Goal: Task Accomplishment & Management: Use online tool/utility

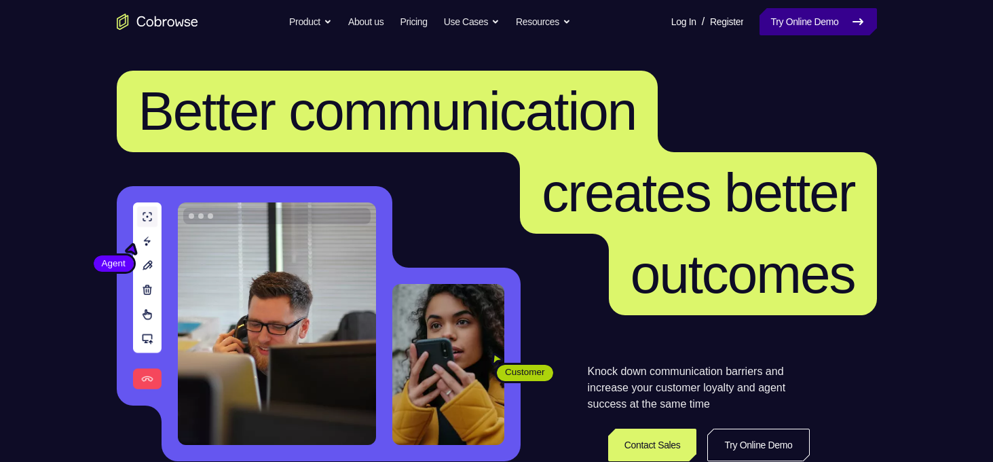
click at [798, 18] on link "Try Online Demo" at bounding box center [818, 21] width 117 height 27
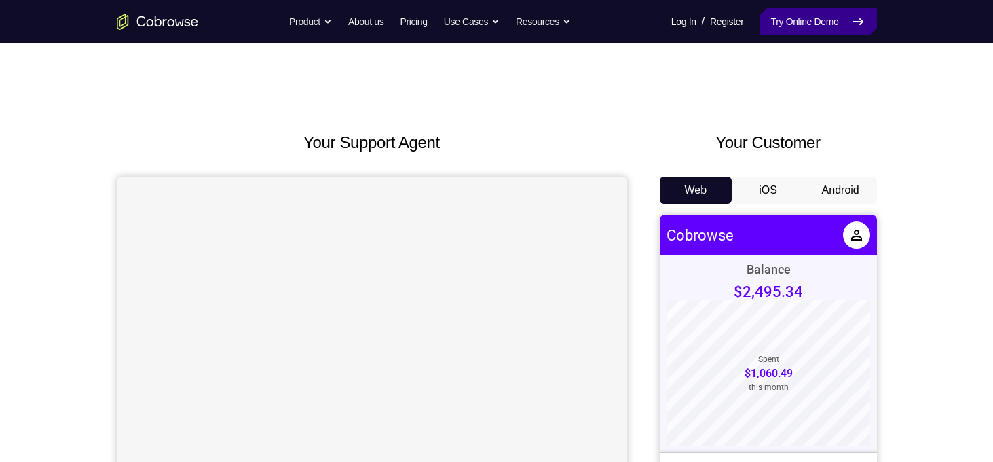
click at [820, 26] on link "Try Online Demo" at bounding box center [818, 21] width 117 height 27
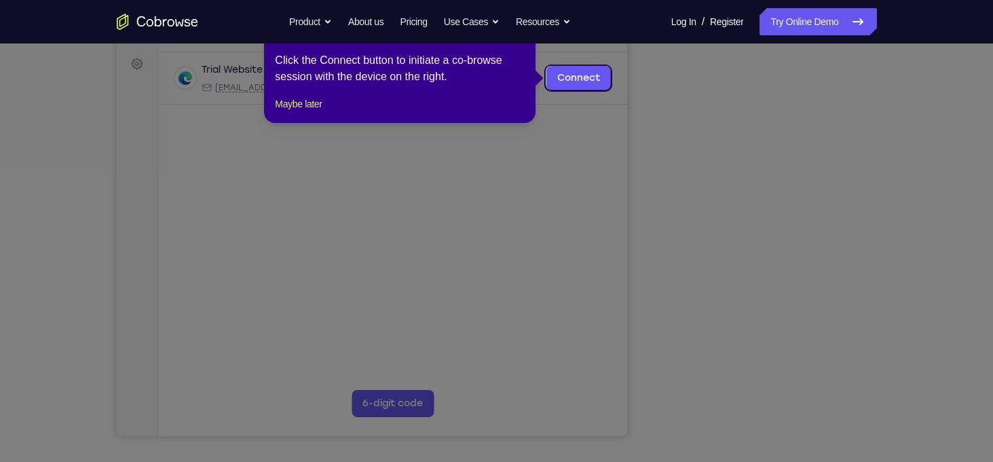
scroll to position [141, 0]
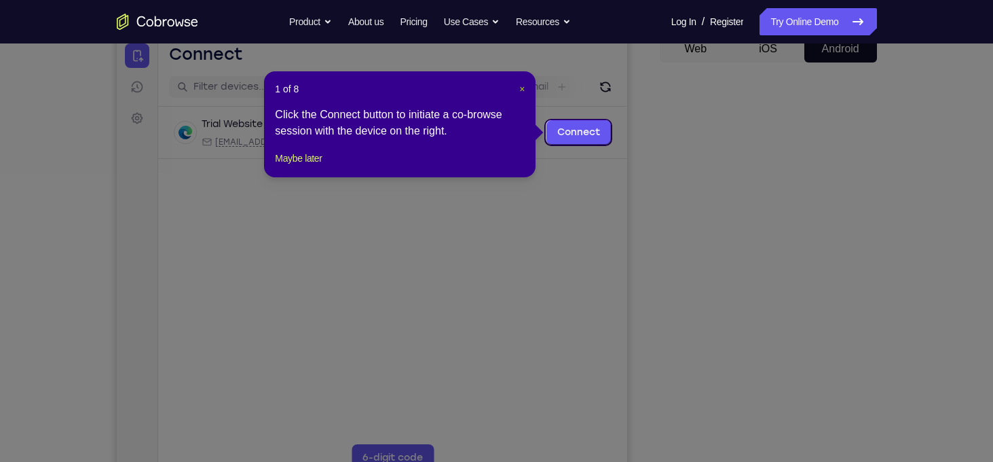
click at [522, 90] on span "×" at bounding box center [521, 89] width 5 height 11
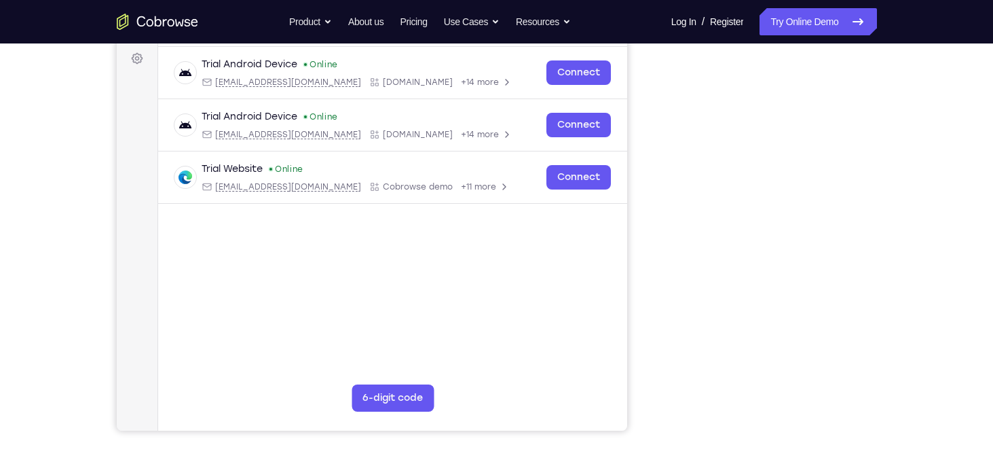
scroll to position [193, 0]
